Goal: Task Accomplishment & Management: Use online tool/utility

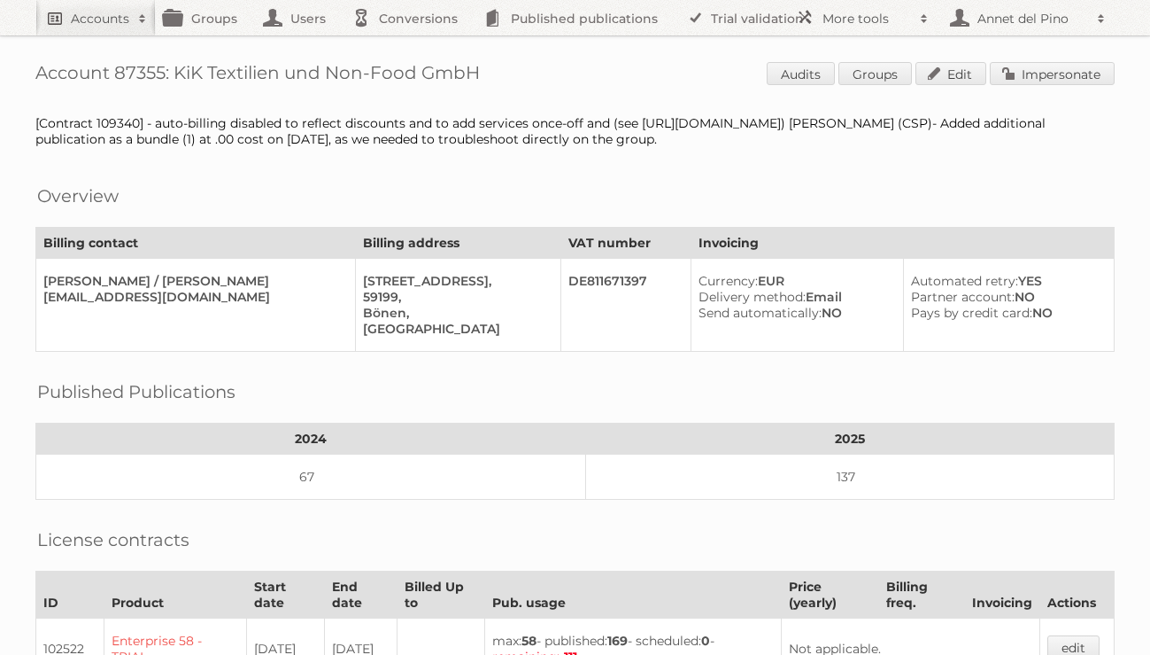
click at [123, 25] on h2 "Accounts" at bounding box center [100, 19] width 58 height 18
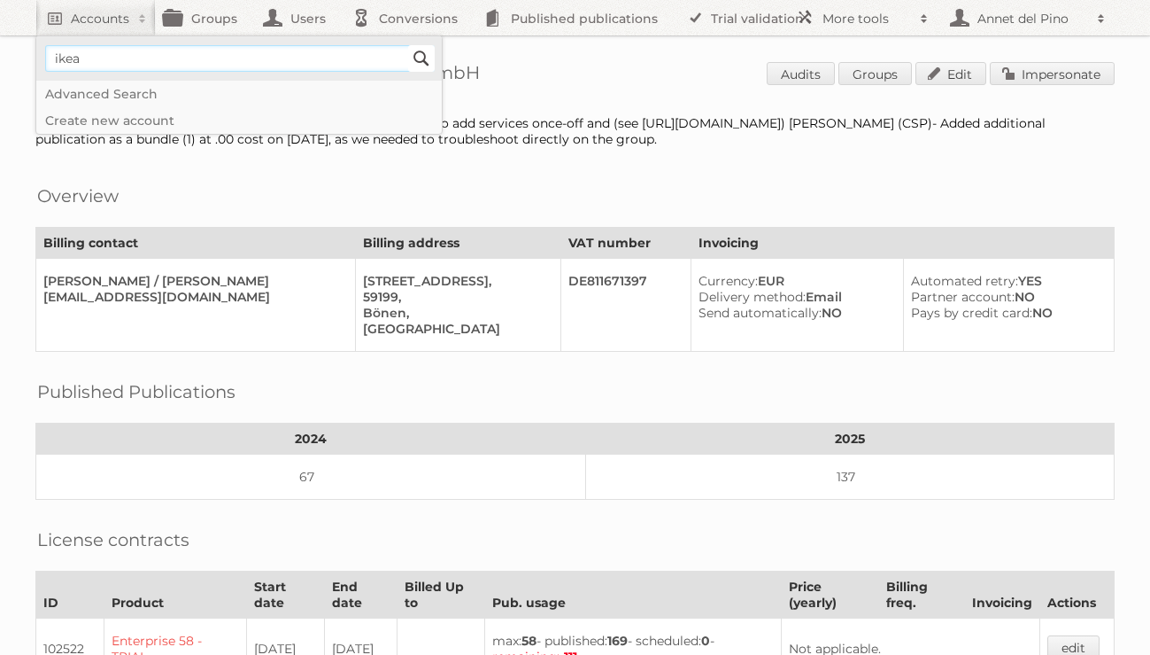
type input"] "ikea"
click at [431, 50] on input "Search" at bounding box center [421, 58] width 27 height 27
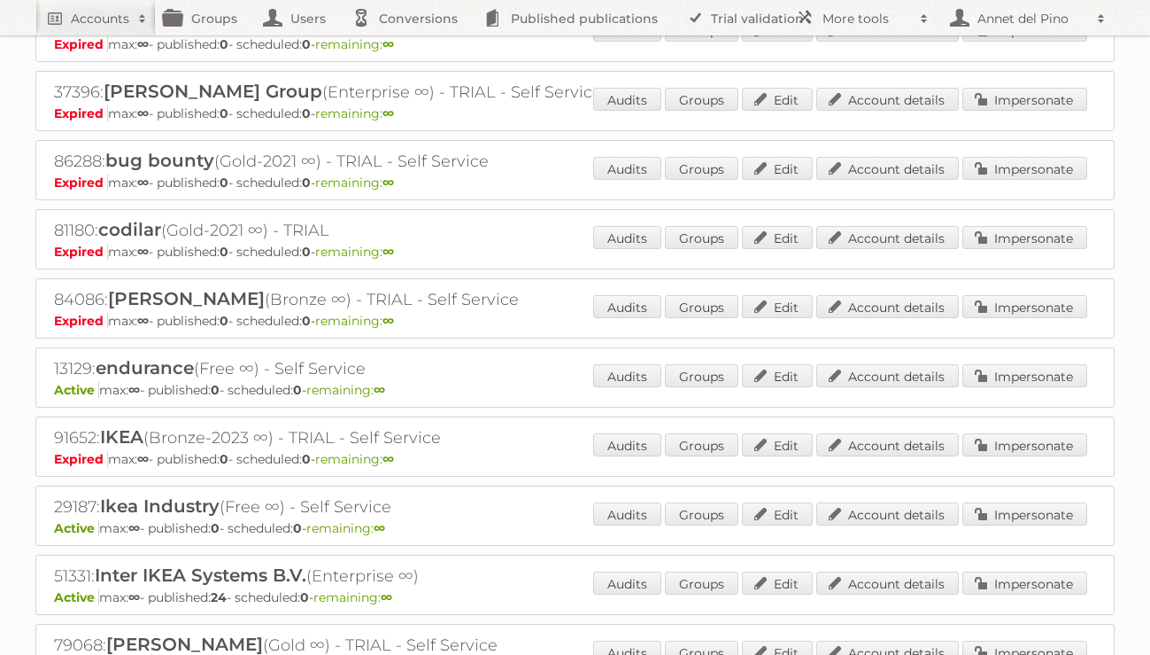
scroll to position [435, 0]
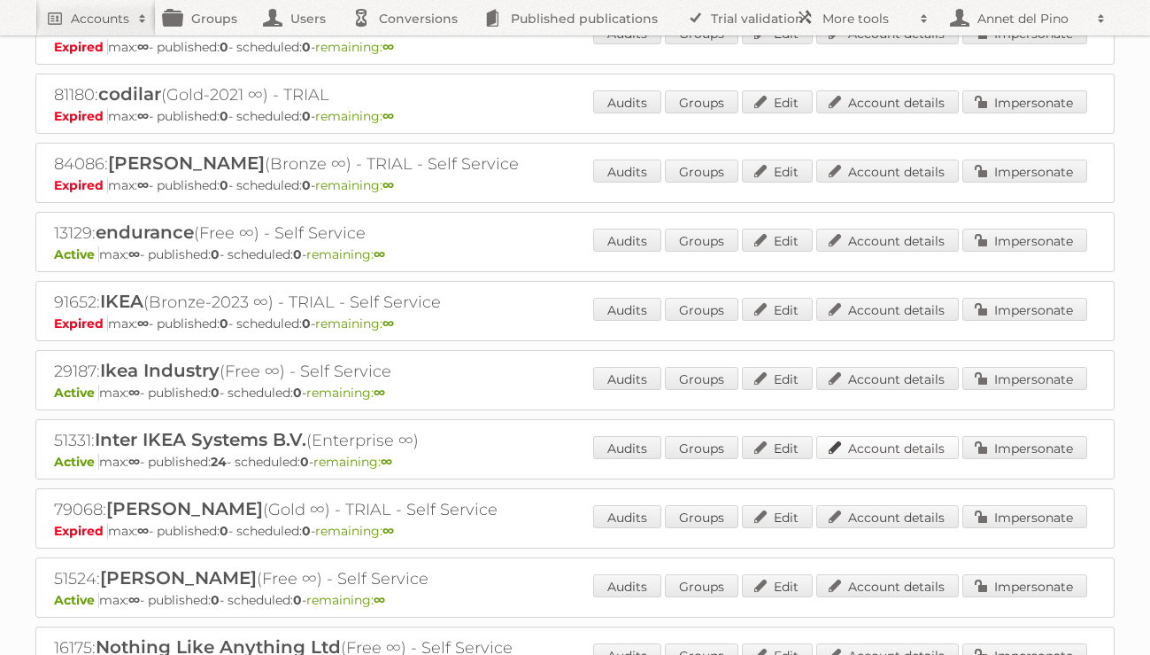
click at [923, 446] on link "Account details" at bounding box center [888, 447] width 143 height 23
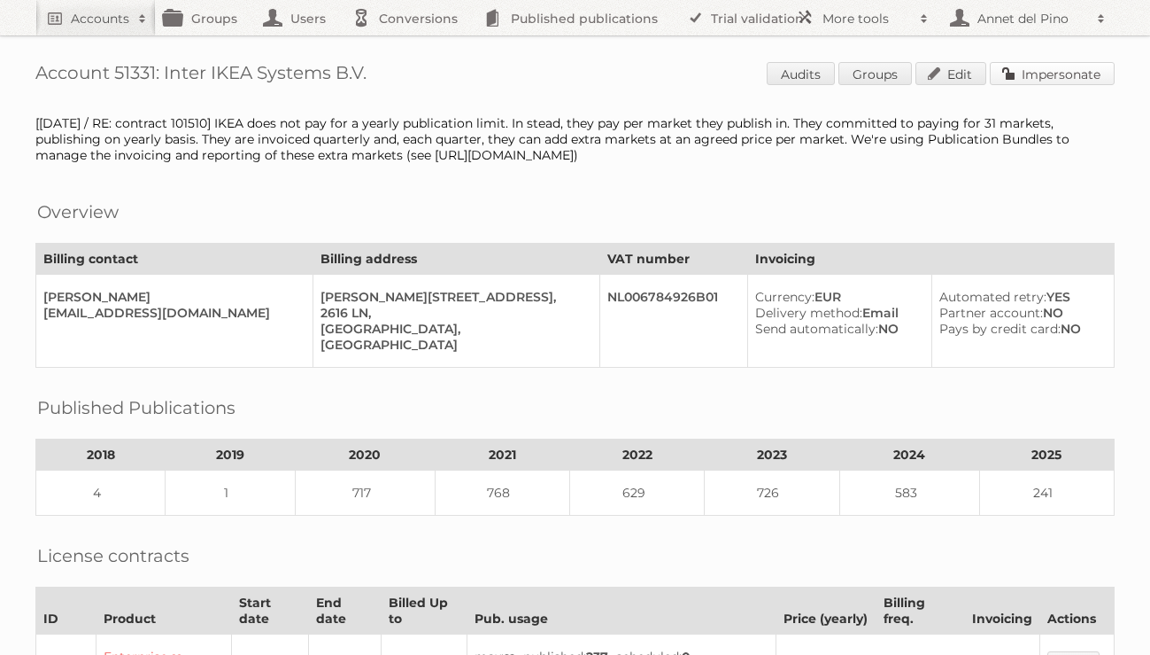
click at [1099, 74] on link "Impersonate" at bounding box center [1052, 73] width 125 height 23
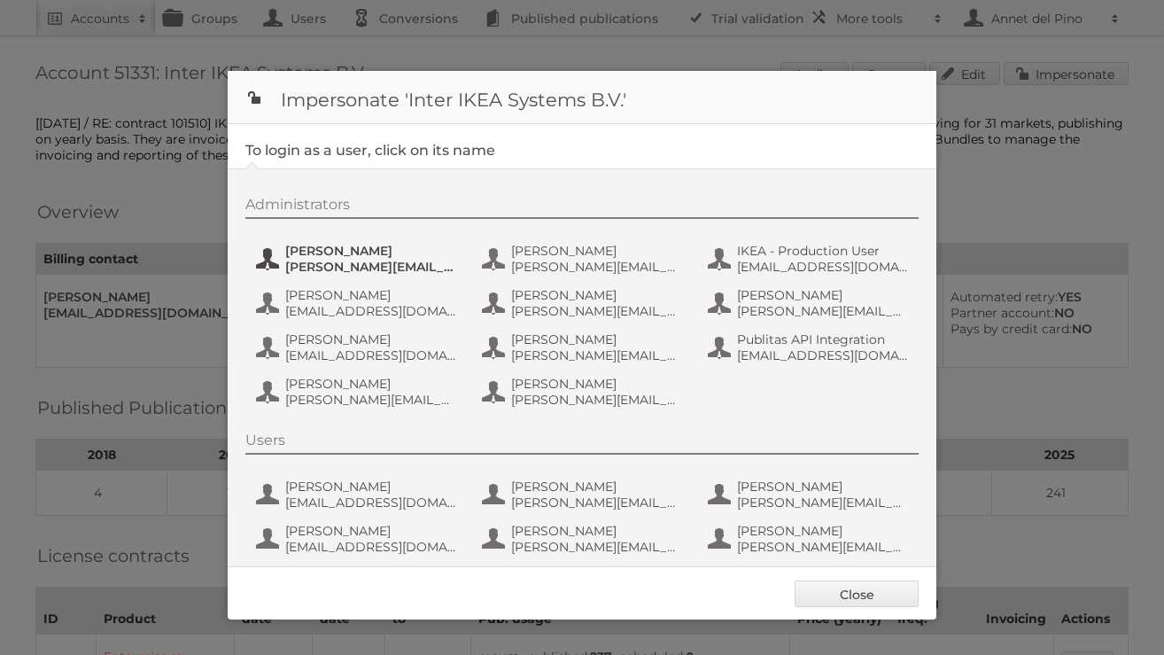
click at [352, 268] on span "andreas.olofsson@inter.ikea.com" at bounding box center [371, 267] width 172 height 16
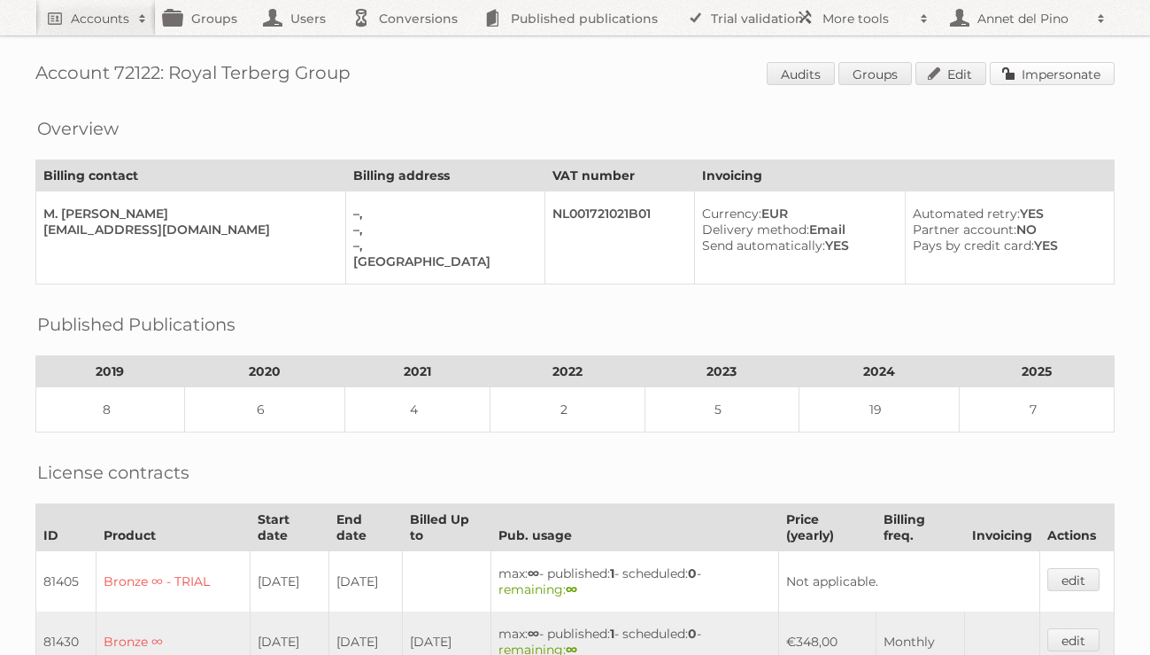
click at [1114, 79] on link "Impersonate" at bounding box center [1052, 73] width 125 height 23
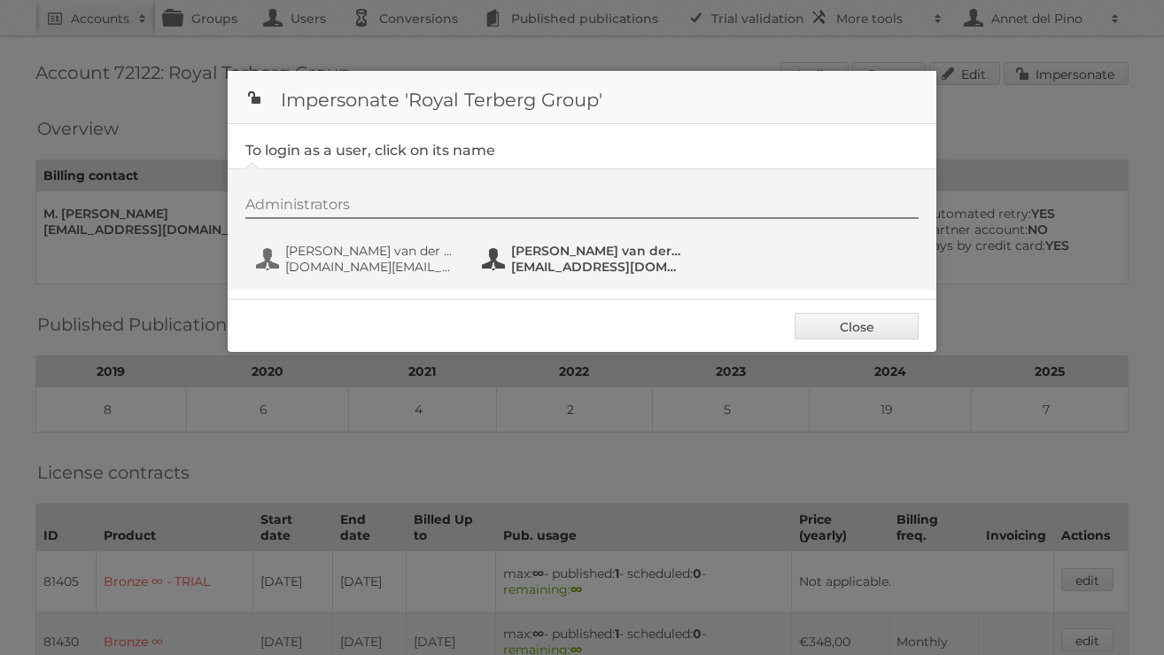
click at [541, 274] on span "marketing.grp@terberg.com" at bounding box center [597, 267] width 172 height 16
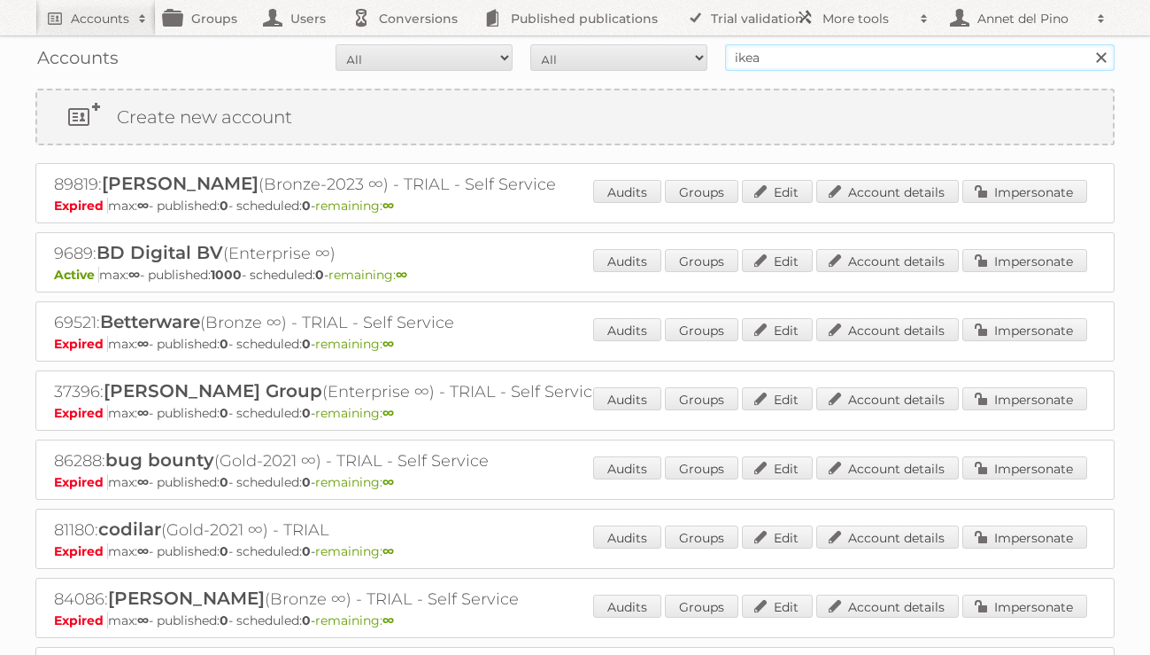
click at [779, 50] on input "ikea" at bounding box center [920, 57] width 390 height 27
type input "KiK Textilien"
click at [1088, 44] on input "Search" at bounding box center [1101, 57] width 27 height 27
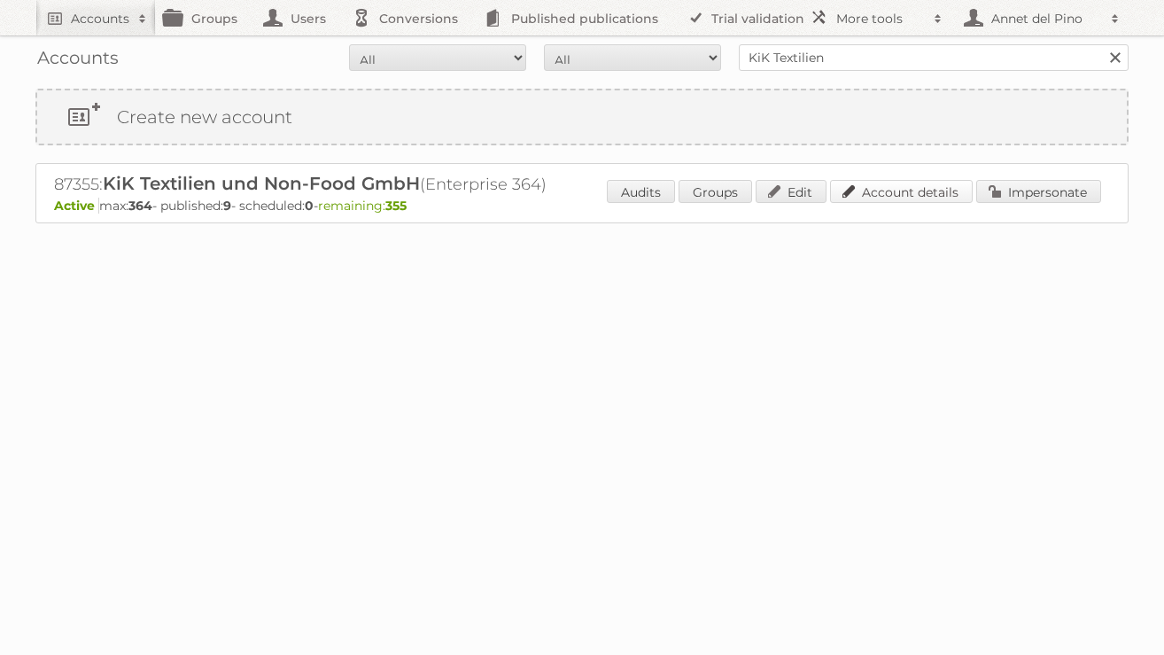
click at [901, 187] on link "Account details" at bounding box center [901, 191] width 143 height 23
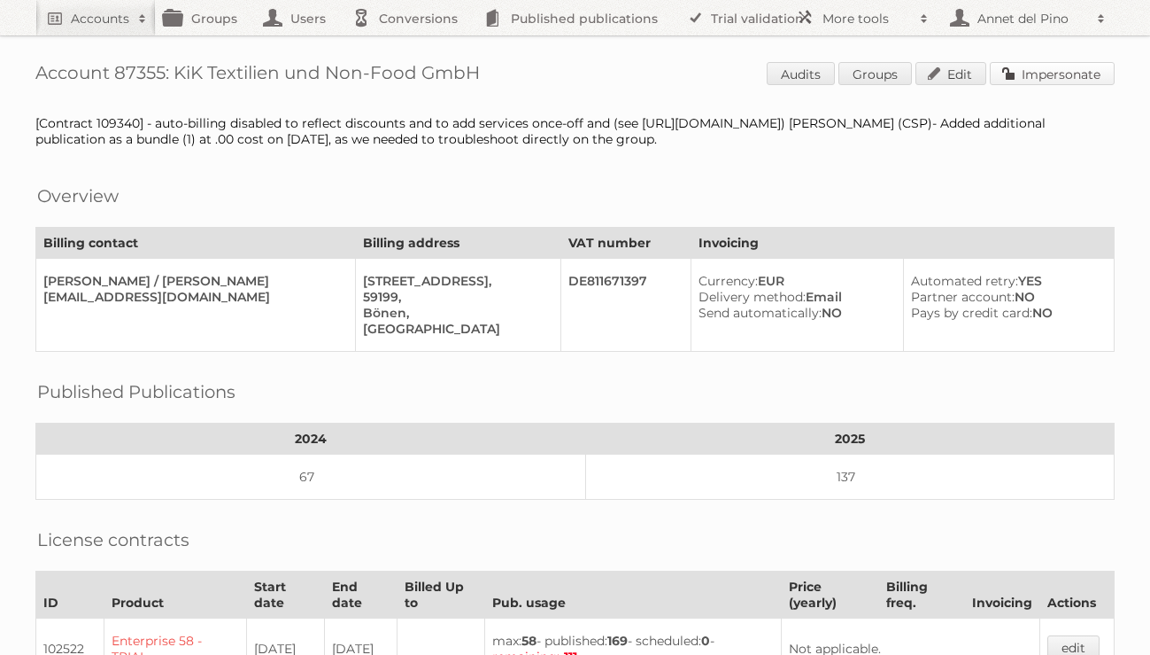
click at [1061, 69] on link "Impersonate" at bounding box center [1052, 73] width 125 height 23
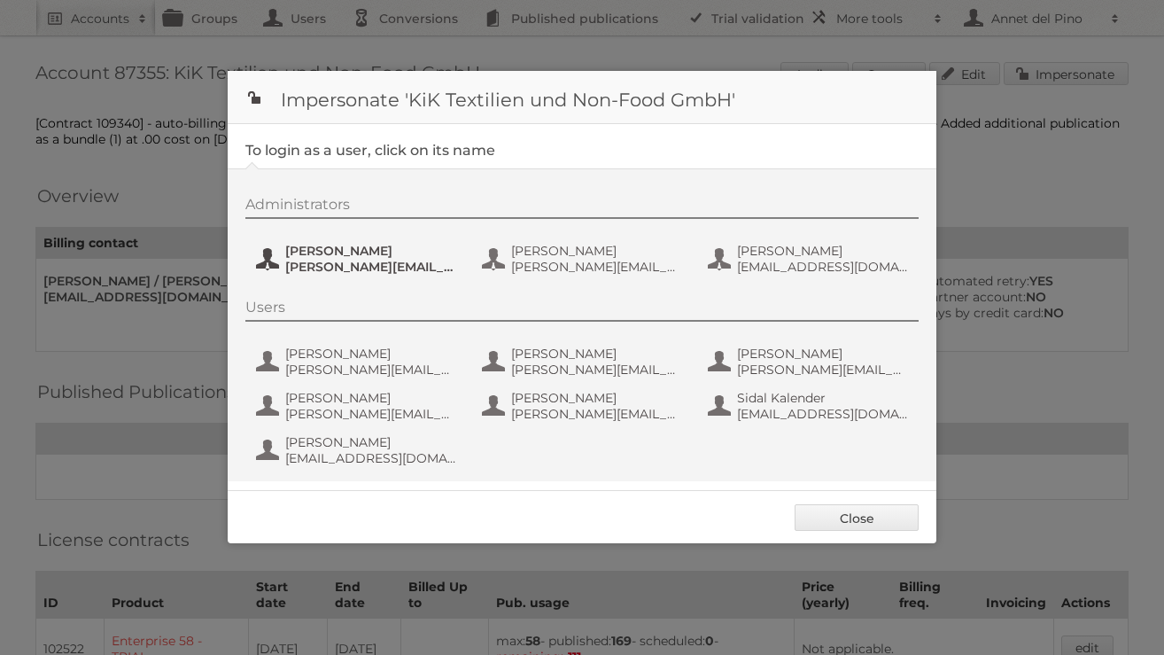
click at [375, 258] on span "[PERSON_NAME]" at bounding box center [371, 251] width 172 height 16
